Goal: Task Accomplishment & Management: Complete application form

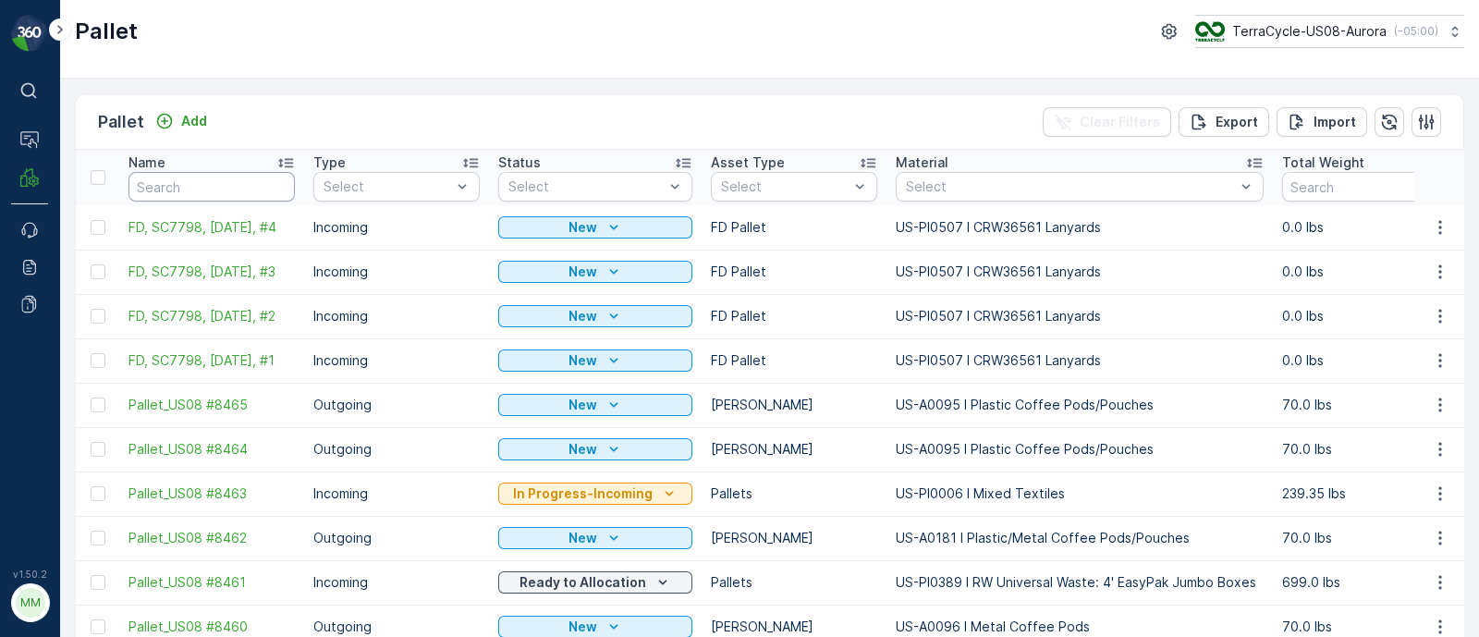
click at [199, 190] on input "text" at bounding box center [211, 187] width 166 height 30
type input "poly"
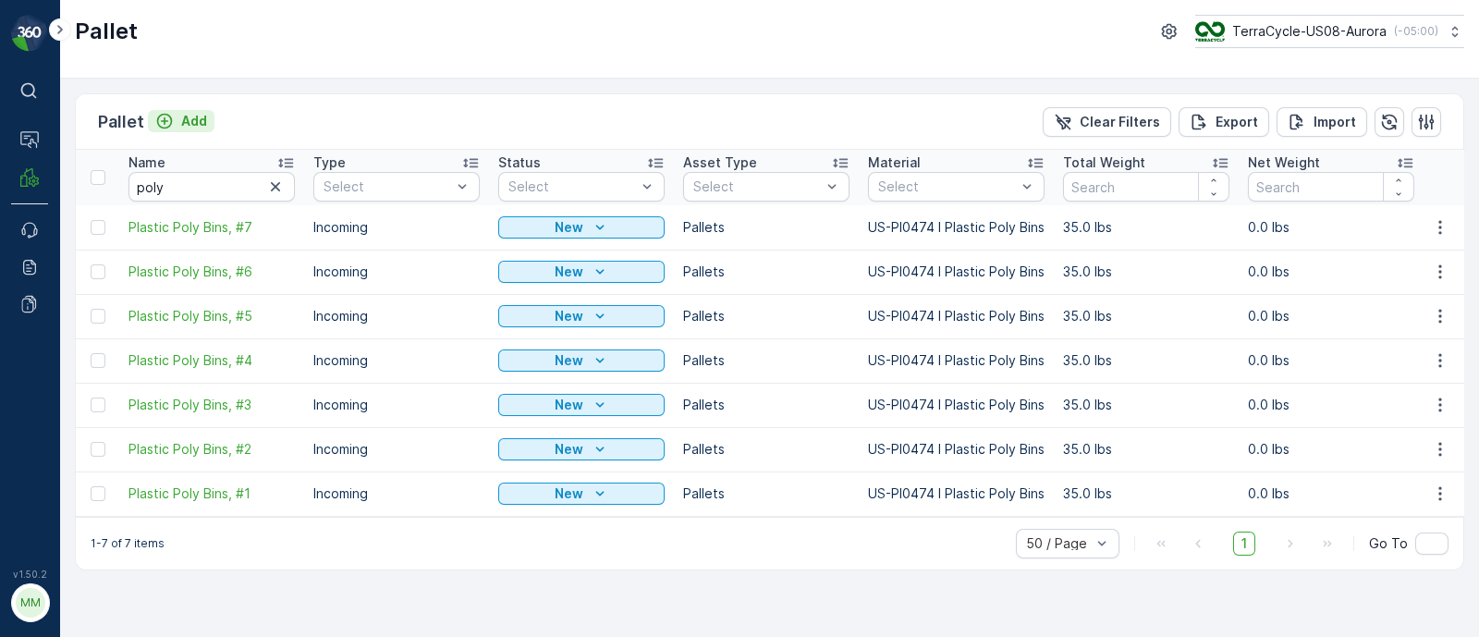
click at [198, 126] on p "Add" at bounding box center [194, 121] width 26 height 18
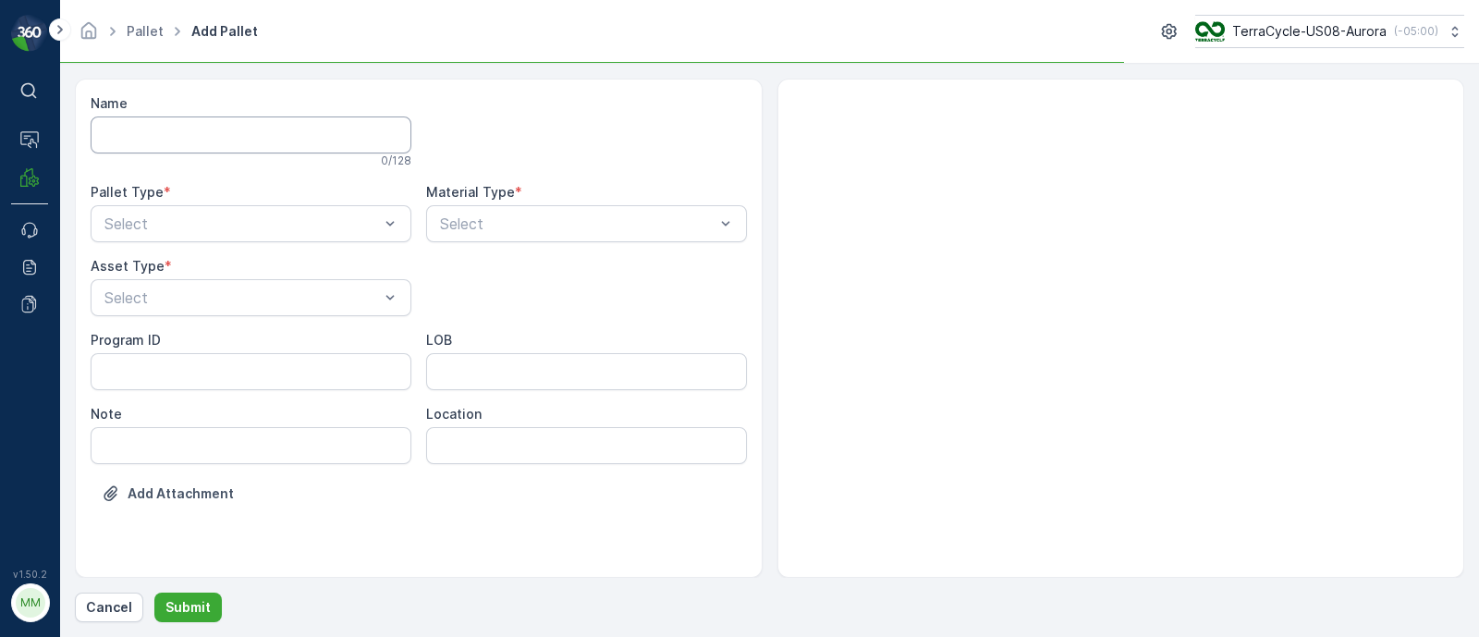
click at [198, 142] on input "Name" at bounding box center [251, 134] width 321 height 37
paste input "Boston Scientific SC7785 [DATE]"
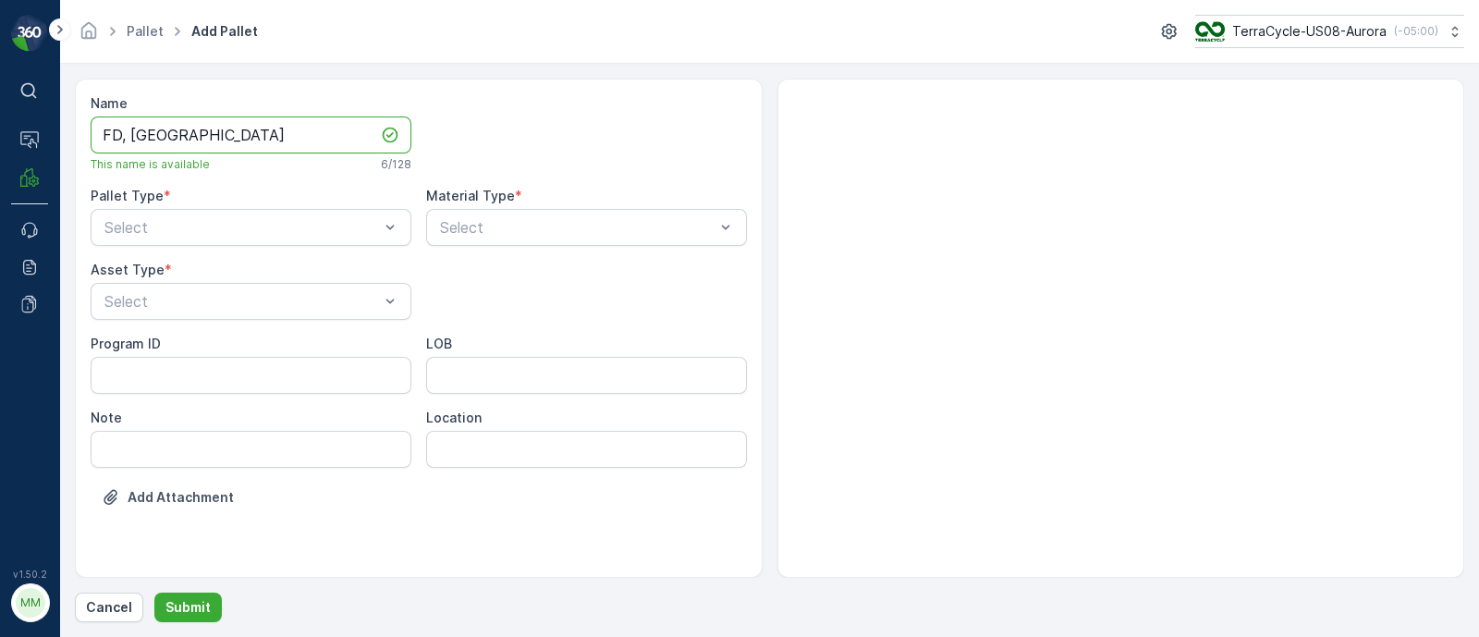
drag, startPoint x: 189, startPoint y: 129, endPoint x: 130, endPoint y: 140, distance: 60.2
click at [130, 140] on input "FD, [GEOGRAPHIC_DATA]" at bounding box center [251, 134] width 321 height 37
paste input "7785 [DATE]"
click at [199, 134] on input "FD, SC7785 [DATE], #1" at bounding box center [251, 134] width 321 height 37
type input "FD, SC7785, [DATE], #1"
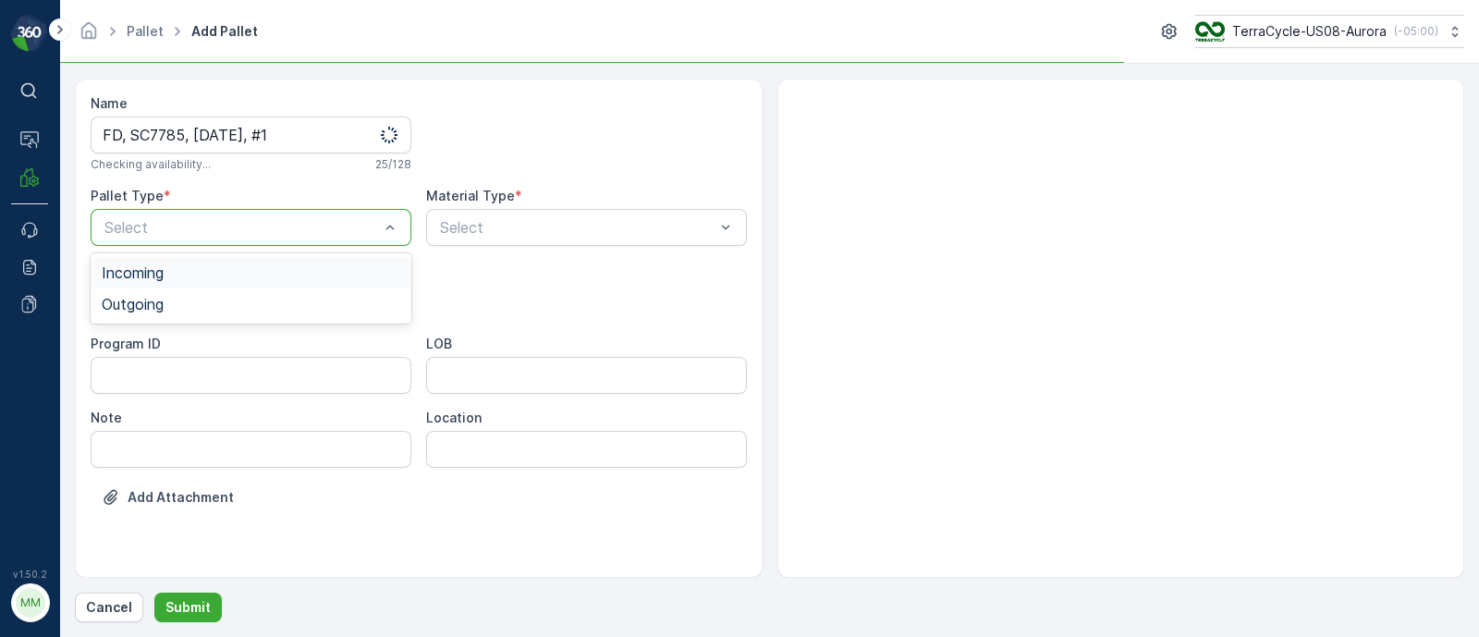
click at [145, 270] on span "Incoming" at bounding box center [133, 272] width 62 height 17
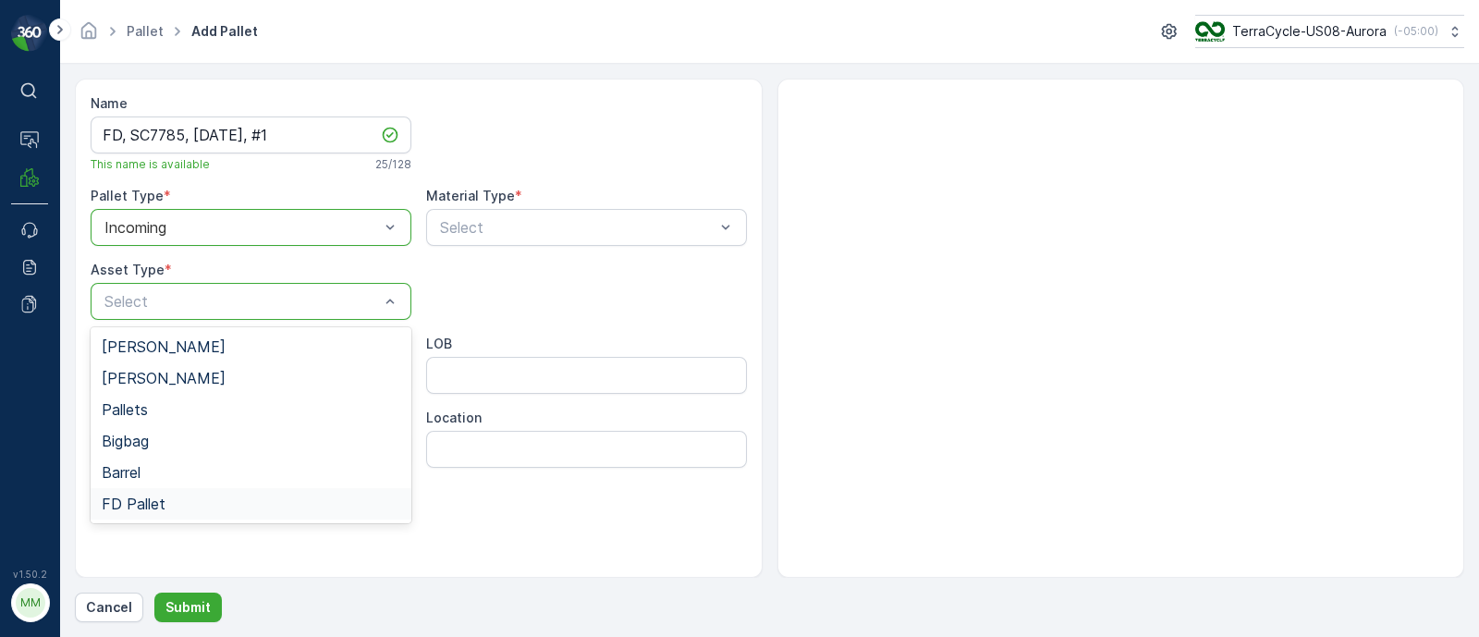
click at [125, 511] on div "FD Pallet" at bounding box center [251, 503] width 321 height 31
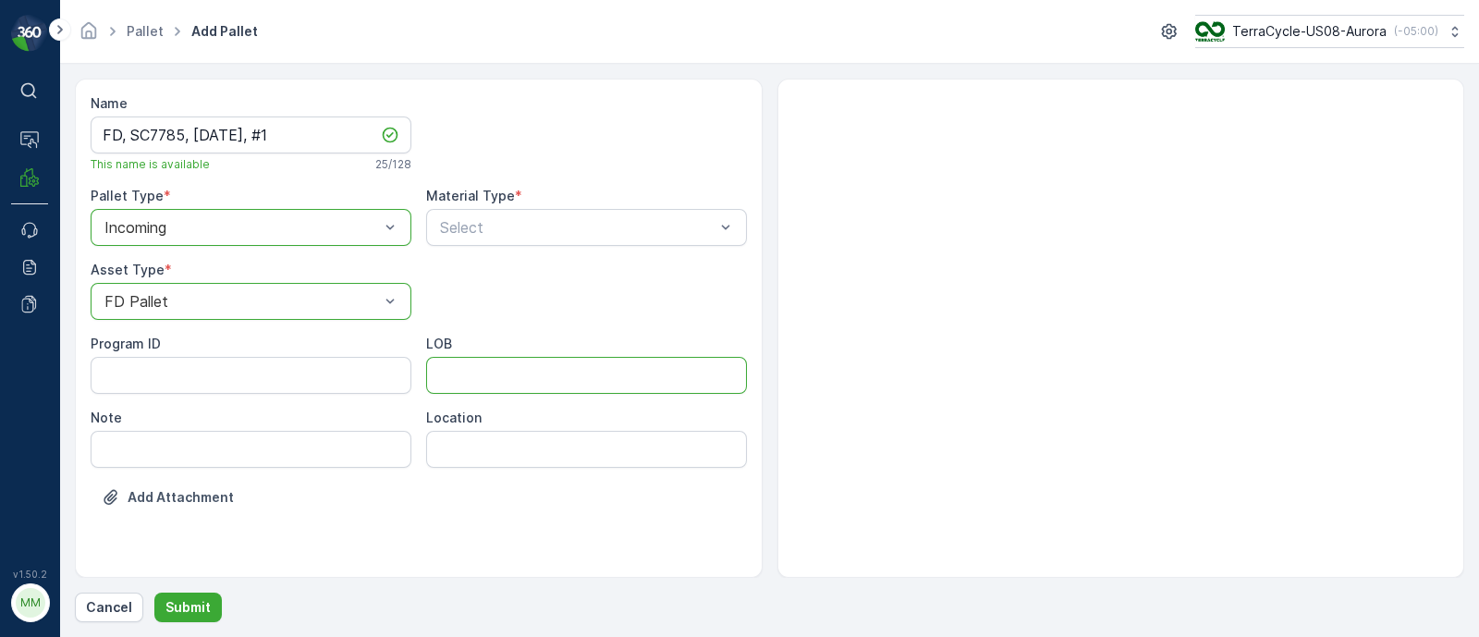
drag, startPoint x: 471, startPoint y: 371, endPoint x: 471, endPoint y: 381, distance: 10.2
click at [471, 372] on input "LOB" at bounding box center [586, 375] width 321 height 37
type input "MAT"
click at [176, 387] on ID "Program ID" at bounding box center [251, 375] width 321 height 37
paste ID "F-C27610"
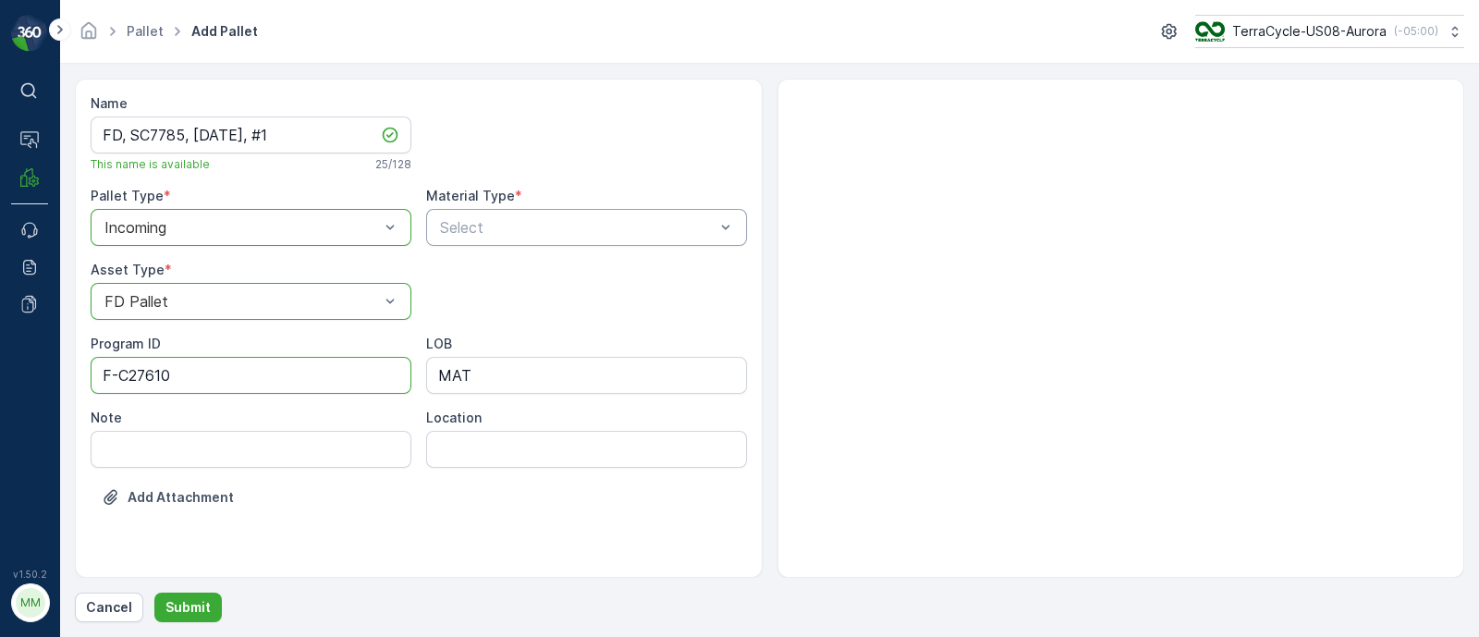
type ID "F-C27610"
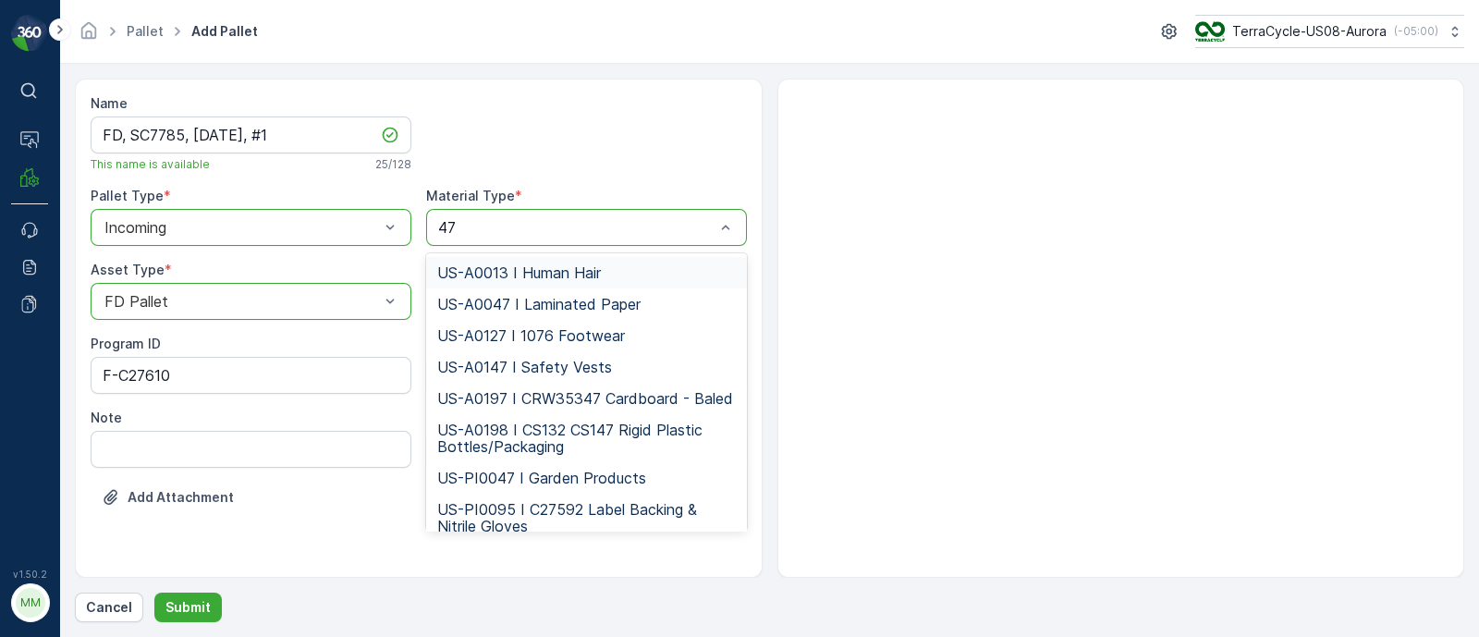
type input "473"
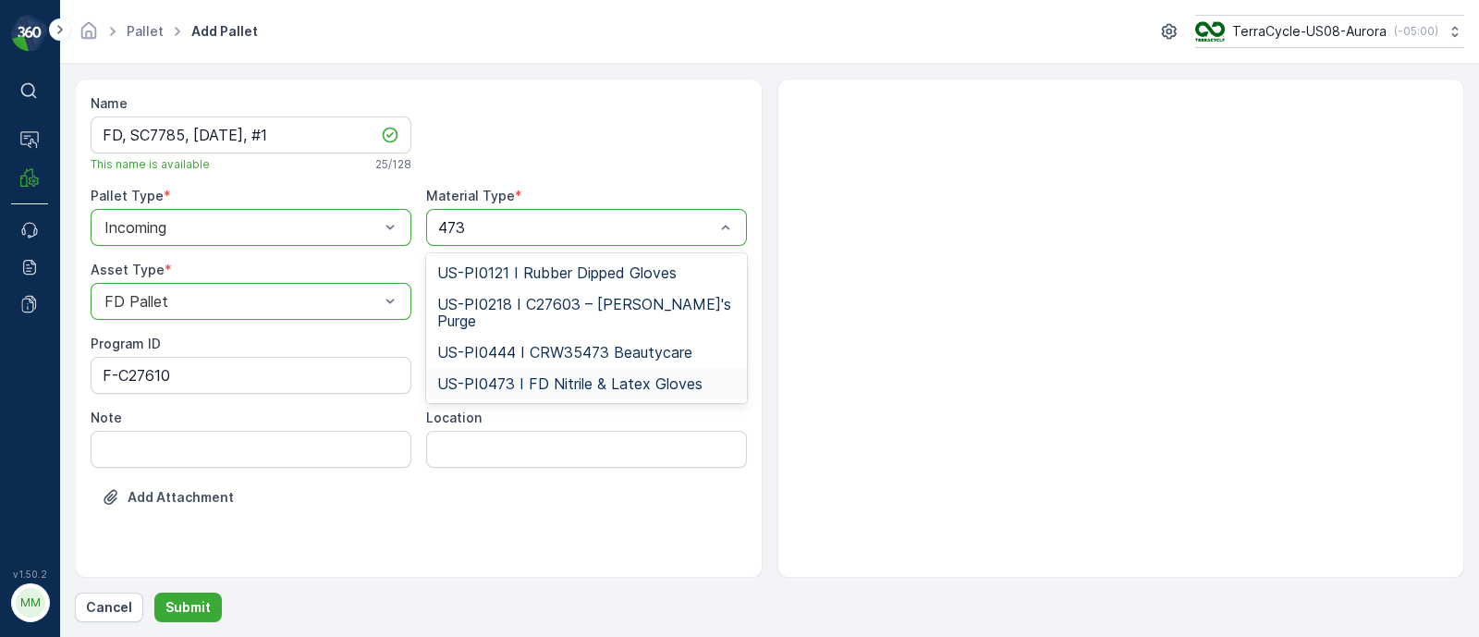
click at [585, 375] on div "US-PI0473 I FD Nitrile & Latex Gloves" at bounding box center [586, 383] width 321 height 31
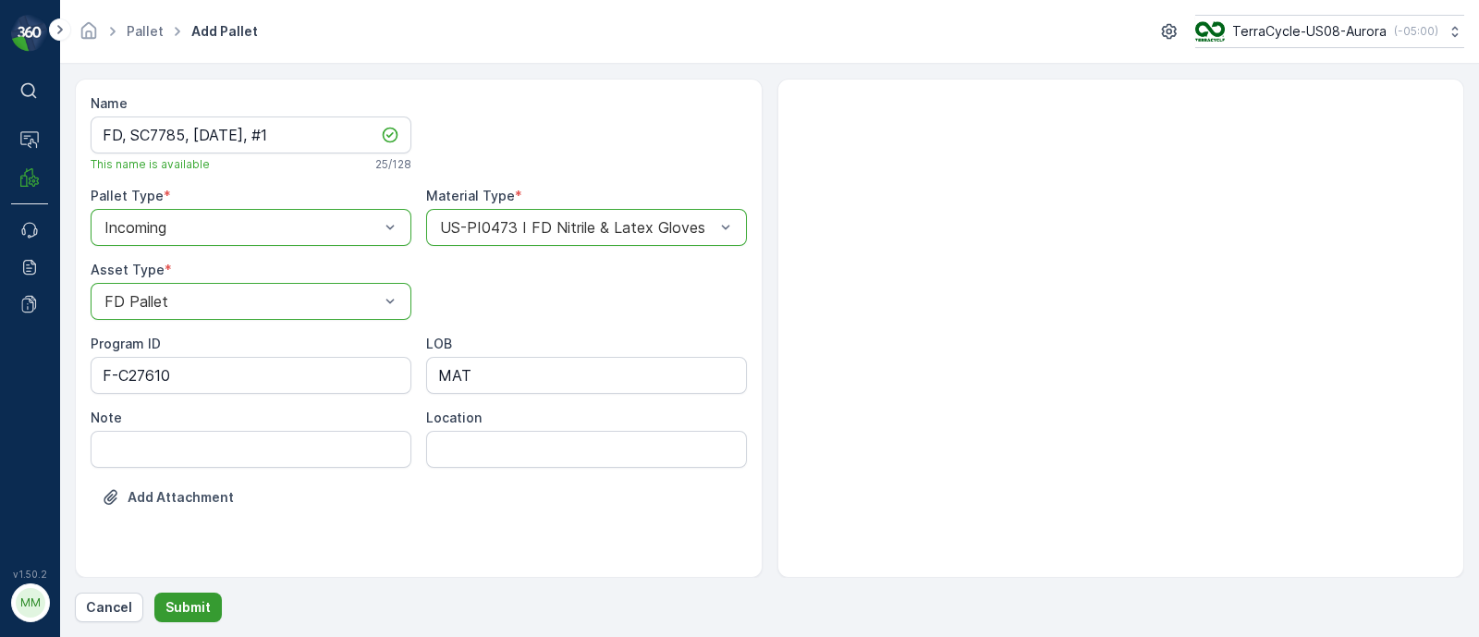
click at [199, 600] on p "Submit" at bounding box center [187, 607] width 45 height 18
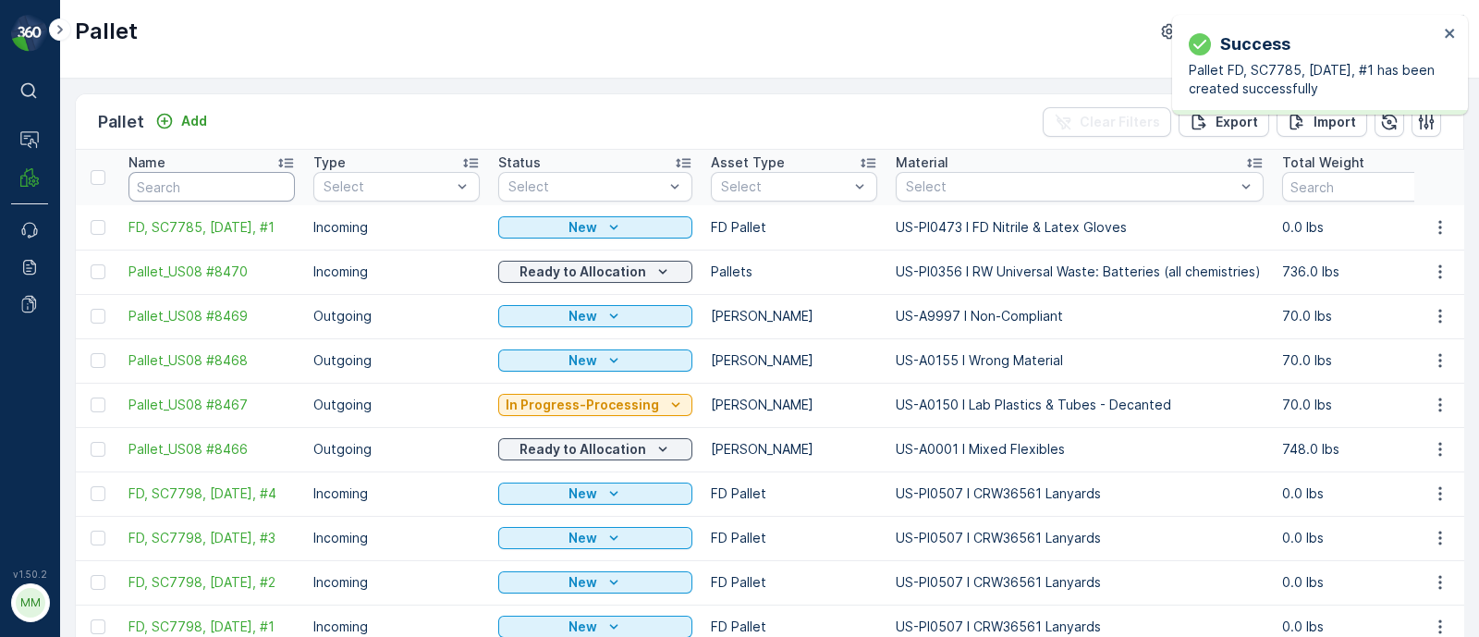
click at [205, 185] on input "text" at bounding box center [211, 187] width 166 height 30
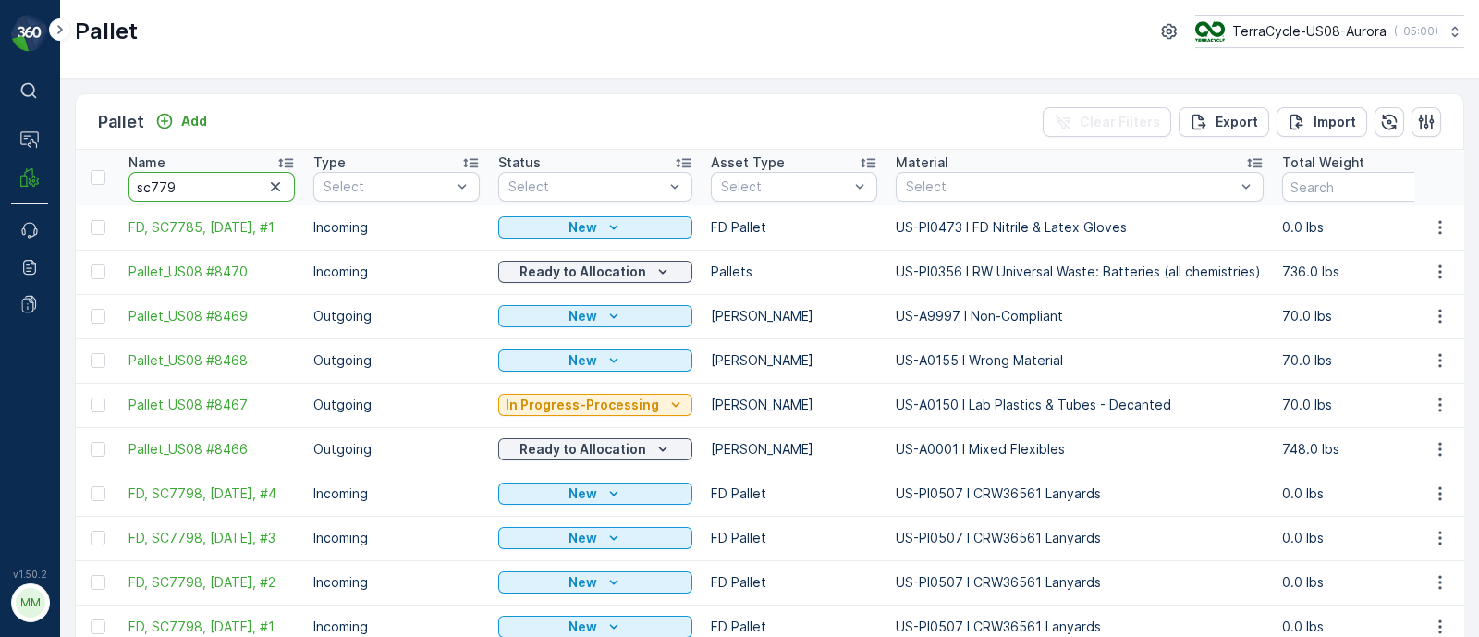
type input "sc7798"
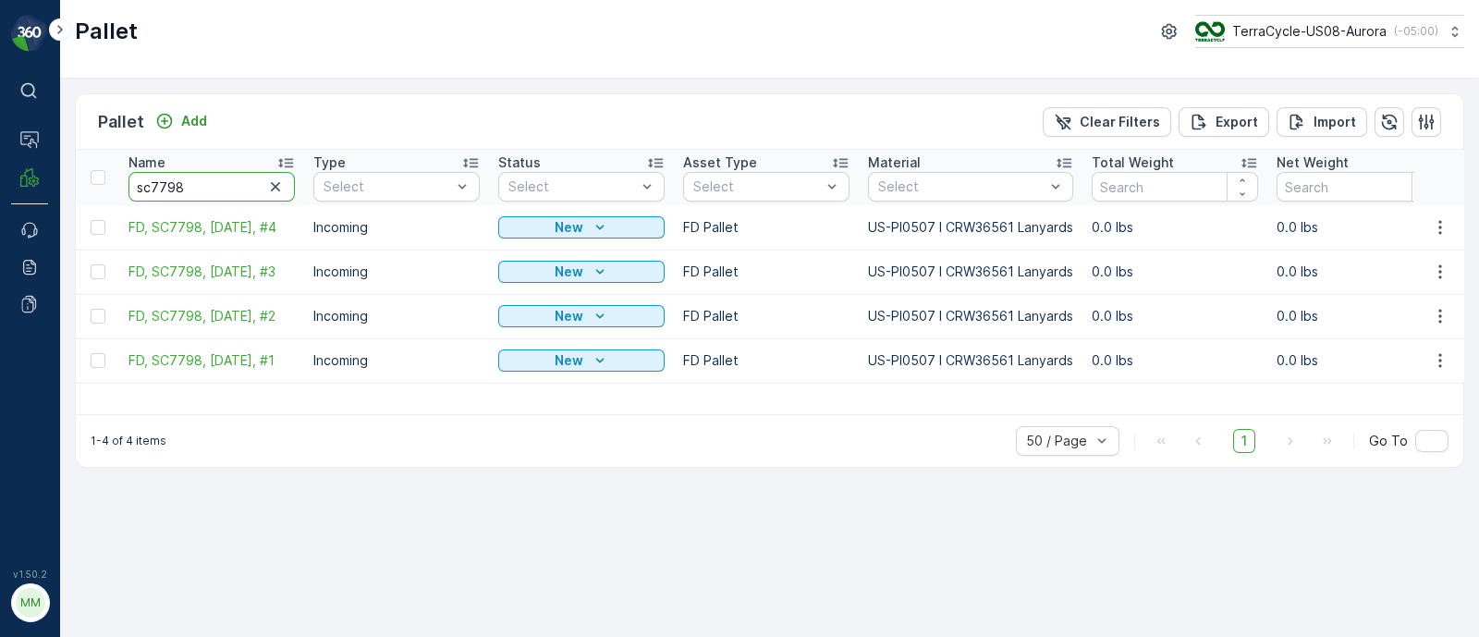
drag, startPoint x: 222, startPoint y: 189, endPoint x: 0, endPoint y: 197, distance: 222.0
click at [0, 197] on div "⌘B Operations MRF Events Reports Documents v 1.50.2 MM MRF.US08 Pallet TerraCyc…" at bounding box center [739, 318] width 1479 height 637
paste input "SC7730"
type input "SC7730"
